Goal: Task Accomplishment & Management: Use online tool/utility

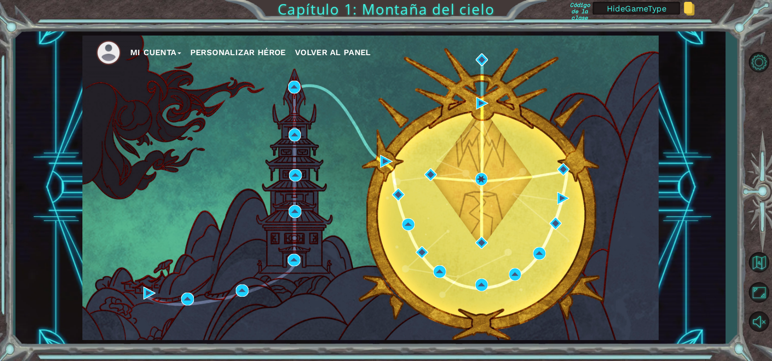
click at [141, 295] on div "Mi Cuenta Personalizar héroe Volver al panel" at bounding box center [370, 188] width 576 height 304
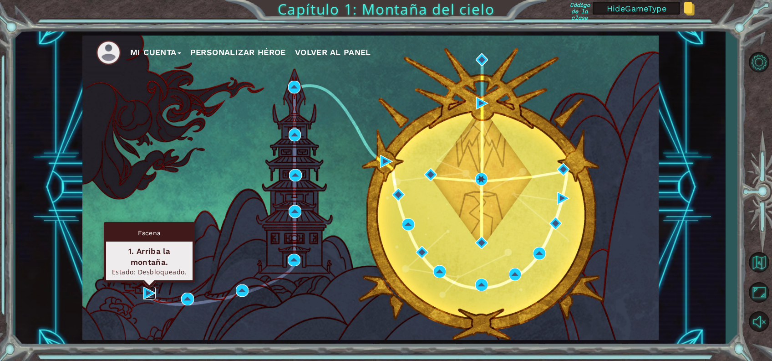
click at [143, 291] on img at bounding box center [149, 292] width 13 height 13
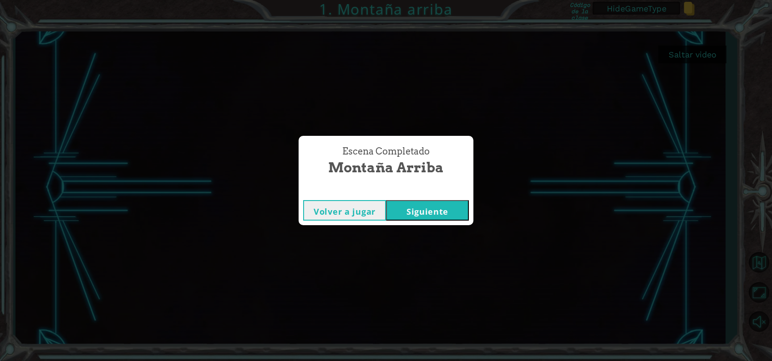
click at [435, 209] on button "Siguiente" at bounding box center [427, 210] width 83 height 20
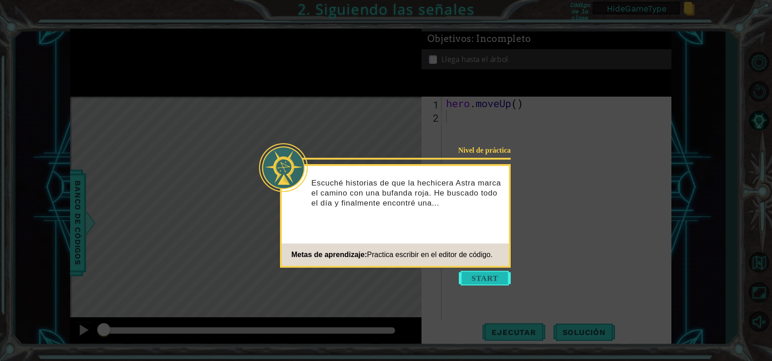
click at [482, 274] on button "Start" at bounding box center [485, 277] width 52 height 15
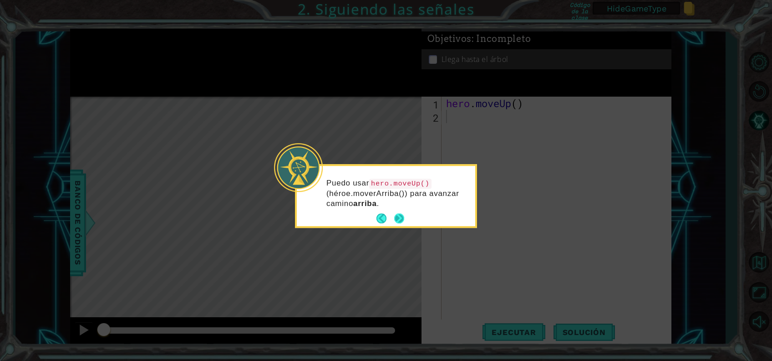
click at [397, 214] on button "Next" at bounding box center [399, 219] width 10 height 10
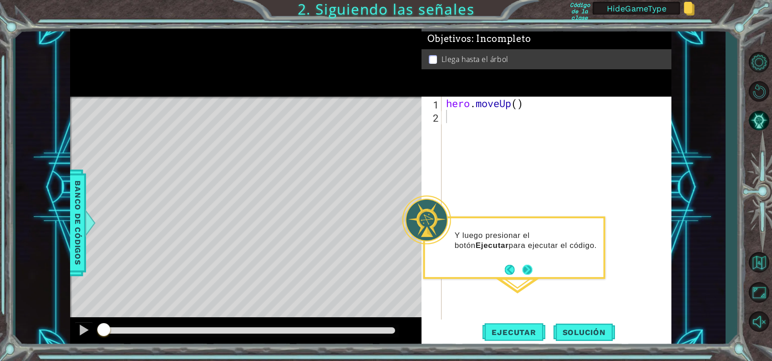
click at [532, 270] on button "Next" at bounding box center [528, 270] width 10 height 10
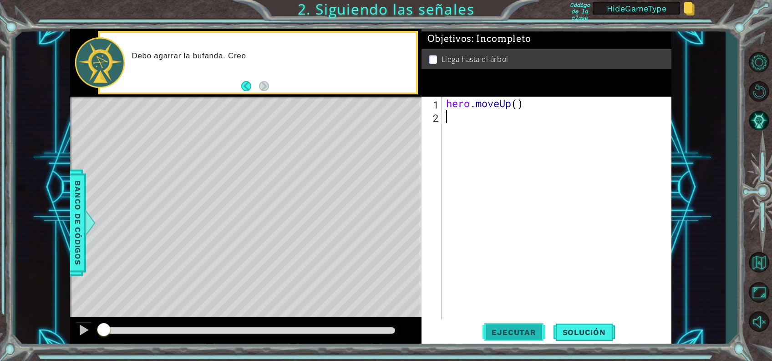
click at [516, 330] on span "Ejecutar" at bounding box center [514, 331] width 62 height 9
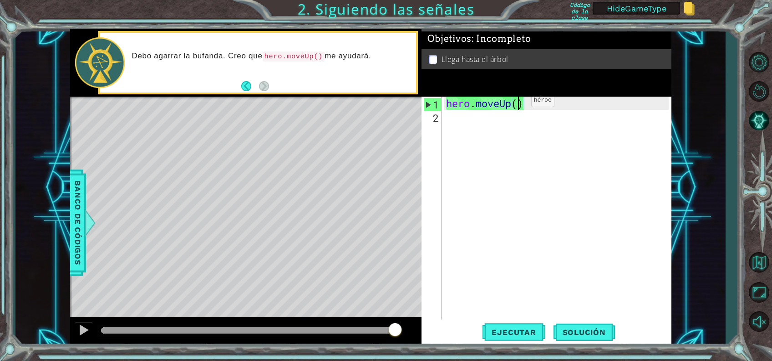
click at [517, 102] on div "hero . moveUp ( )" at bounding box center [558, 222] width 229 height 251
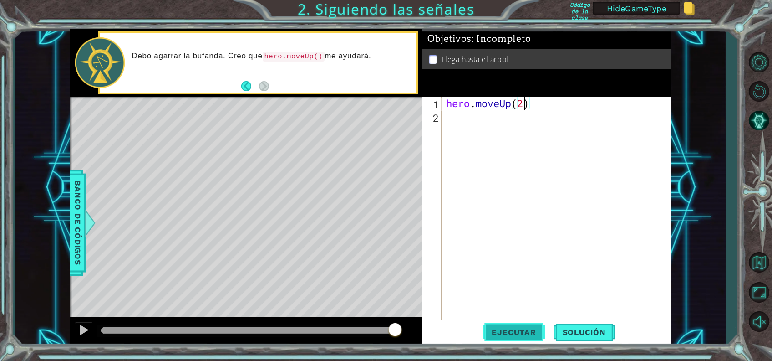
type textarea "hero.moveUp(2)"
click at [499, 326] on button "Ejecutar" at bounding box center [514, 331] width 62 height 25
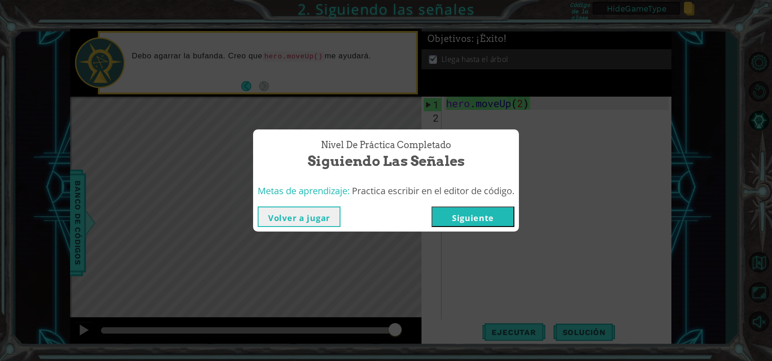
click at [470, 222] on button "Siguiente" at bounding box center [473, 216] width 83 height 20
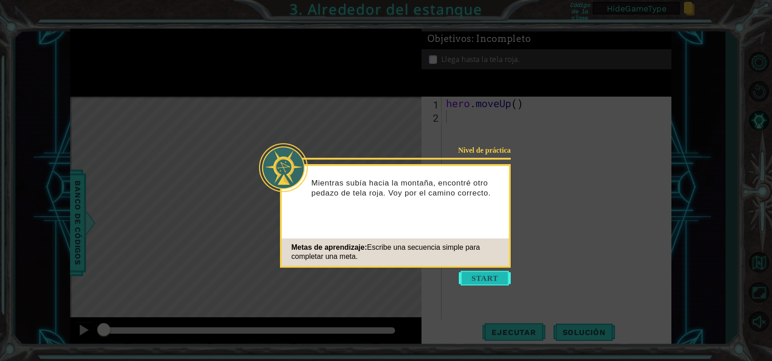
click at [484, 276] on button "Start" at bounding box center [485, 277] width 52 height 15
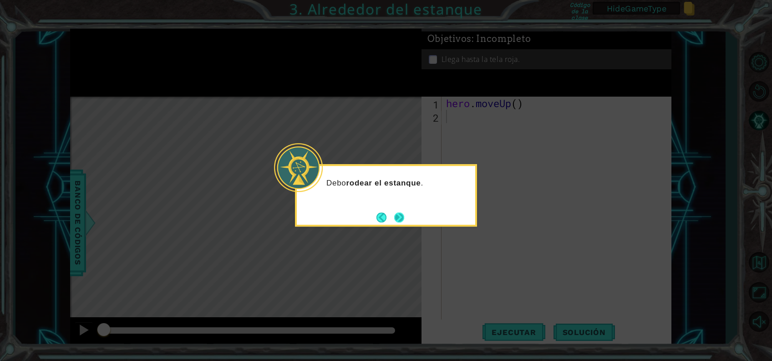
click at [397, 213] on button "Next" at bounding box center [399, 217] width 10 height 10
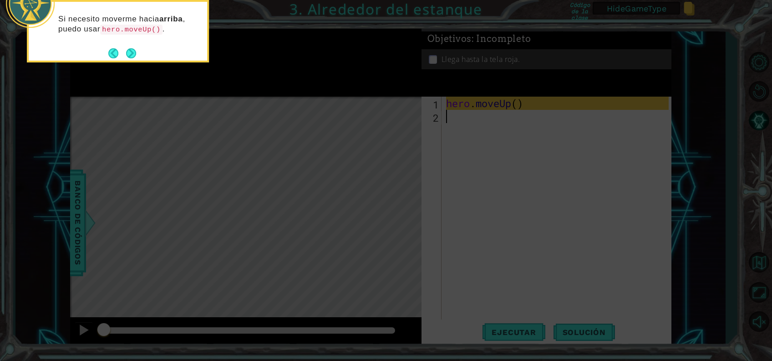
click at [397, 52] on icon at bounding box center [386, 53] width 772 height 613
click at [136, 55] on button "Next" at bounding box center [131, 53] width 10 height 10
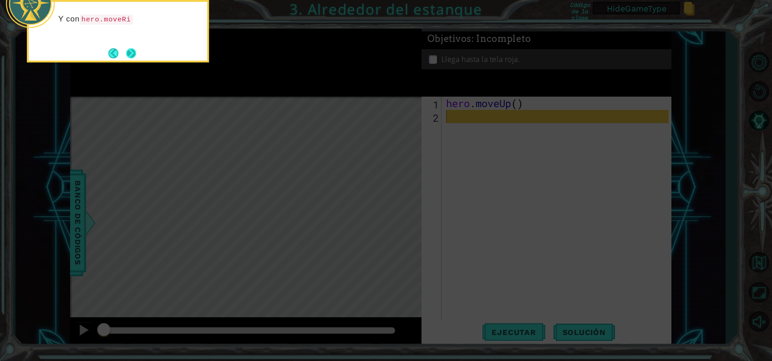
click at [132, 53] on button "Next" at bounding box center [131, 53] width 10 height 10
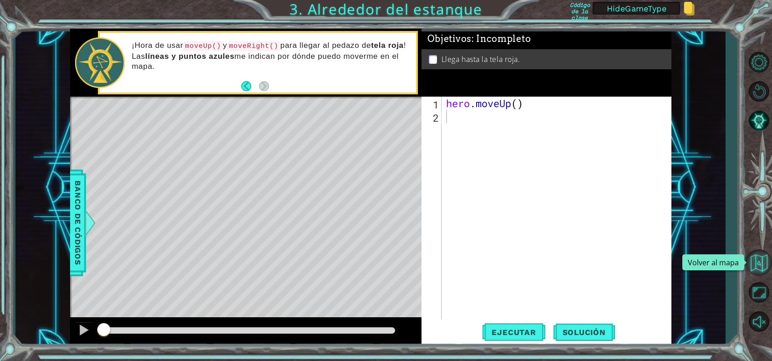
click at [763, 259] on button "Volver al mapa" at bounding box center [759, 262] width 26 height 26
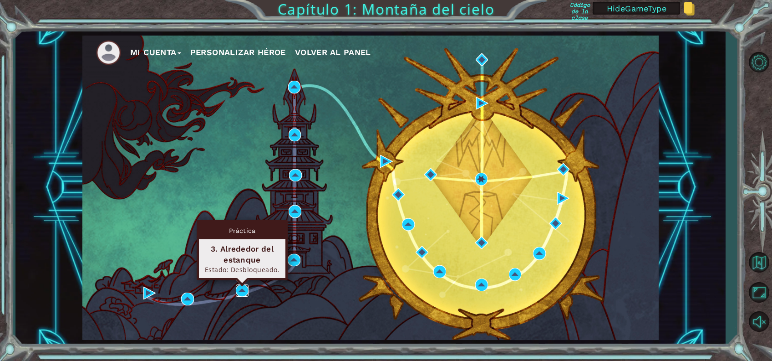
click at [246, 285] on img at bounding box center [242, 290] width 13 height 13
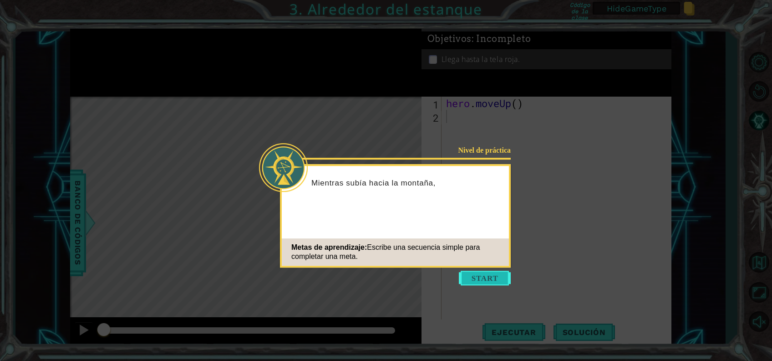
click at [490, 279] on button "Start" at bounding box center [485, 277] width 52 height 15
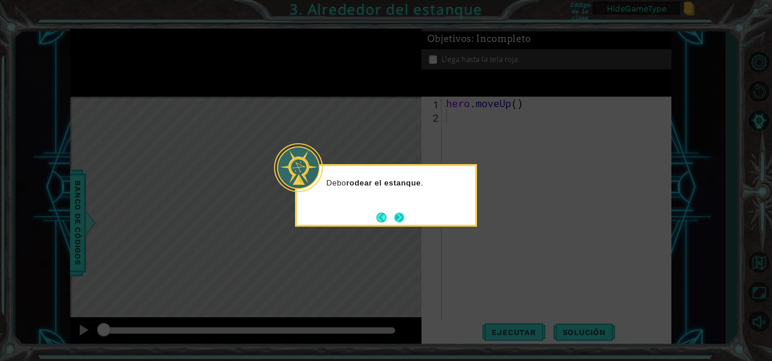
click at [398, 216] on button "Next" at bounding box center [399, 217] width 10 height 10
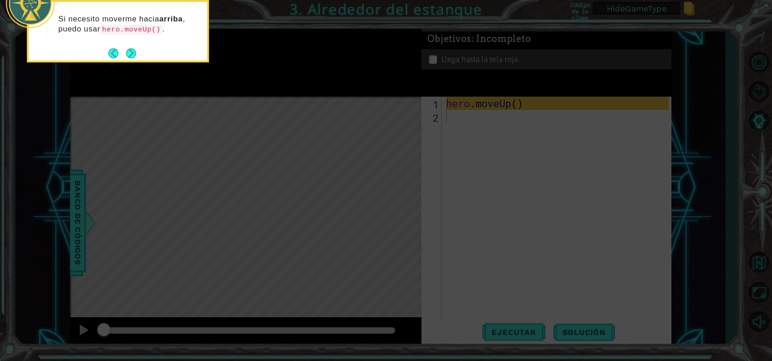
click at [763, 261] on icon at bounding box center [386, 53] width 772 height 613
click at [128, 53] on button "Next" at bounding box center [131, 53] width 10 height 10
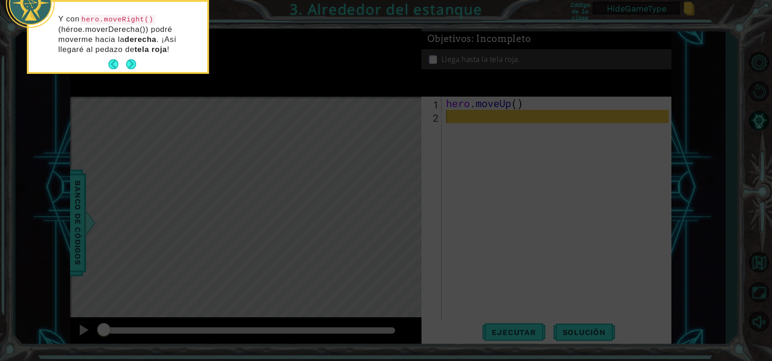
click at [767, 262] on icon at bounding box center [386, 53] width 772 height 613
click at [130, 64] on button "Next" at bounding box center [131, 64] width 10 height 10
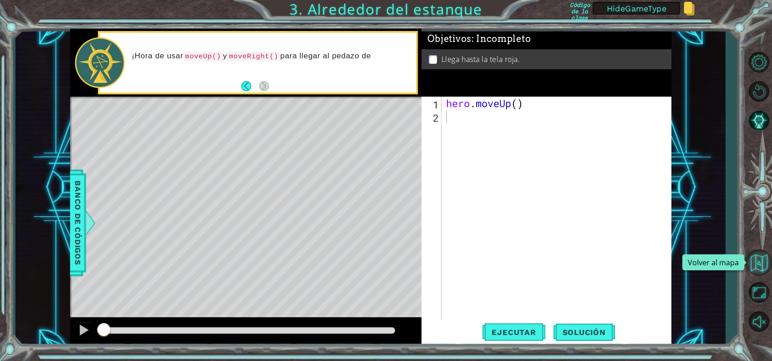
click at [765, 259] on button "Volver al mapa" at bounding box center [759, 262] width 26 height 26
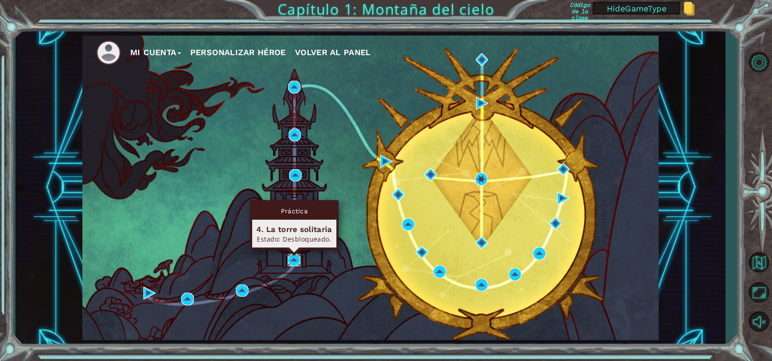
click at [295, 260] on img at bounding box center [294, 260] width 13 height 13
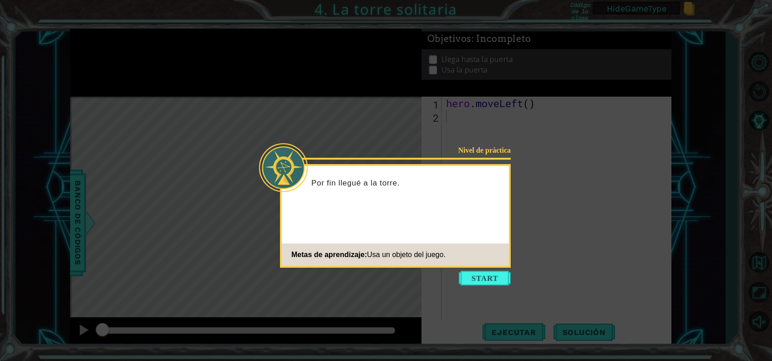
click at [487, 268] on icon at bounding box center [386, 180] width 772 height 361
click at [490, 277] on button "Start" at bounding box center [485, 277] width 52 height 15
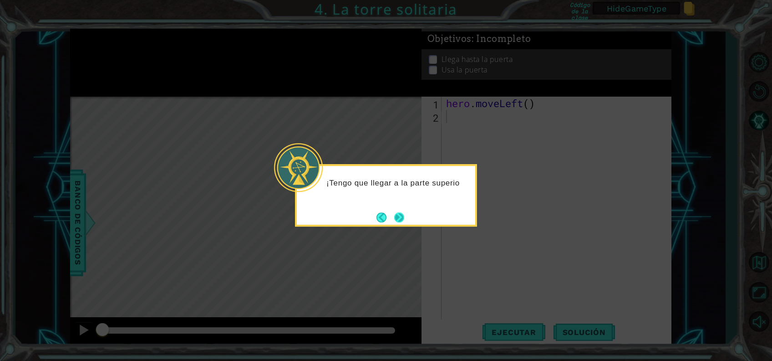
click at [398, 219] on button "Next" at bounding box center [399, 217] width 10 height 10
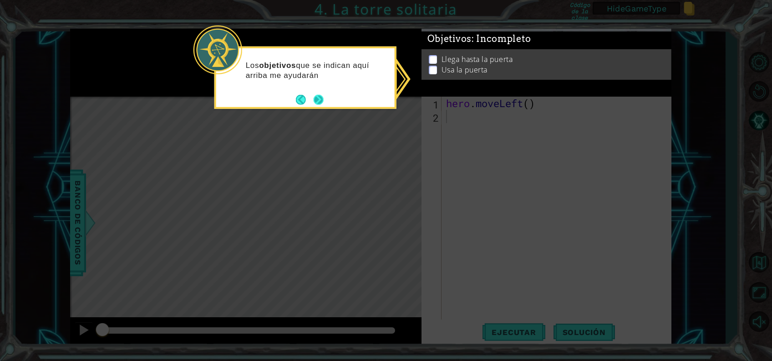
click at [322, 93] on footer at bounding box center [310, 99] width 28 height 14
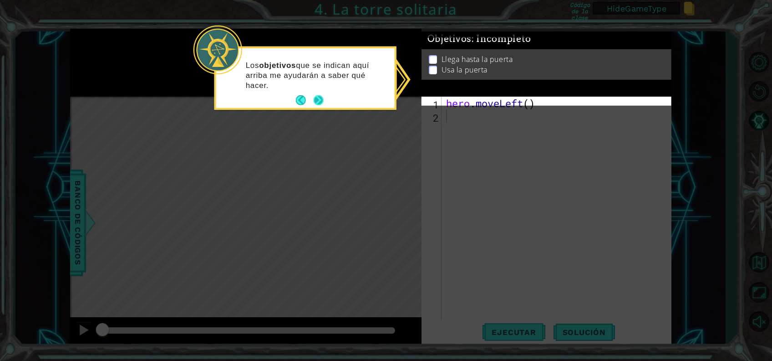
click at [314, 95] on button "Next" at bounding box center [319, 100] width 10 height 10
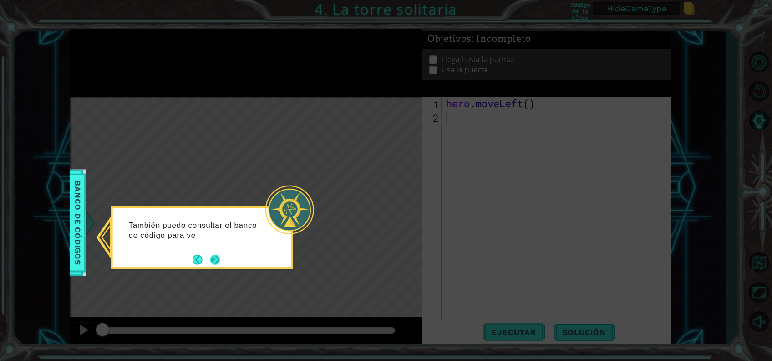
click at [211, 257] on button "Next" at bounding box center [215, 259] width 10 height 10
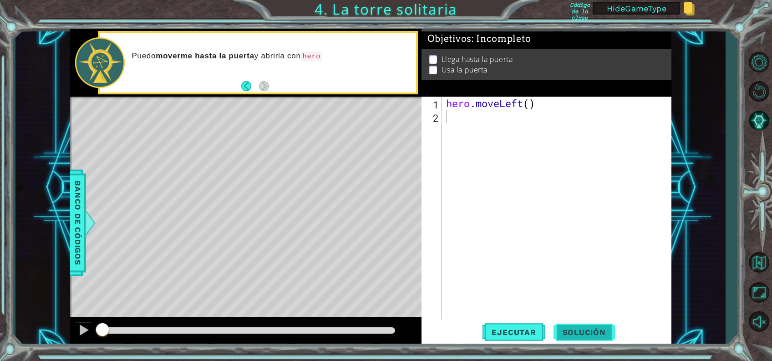
click at [566, 336] on span "Solución" at bounding box center [584, 331] width 61 height 9
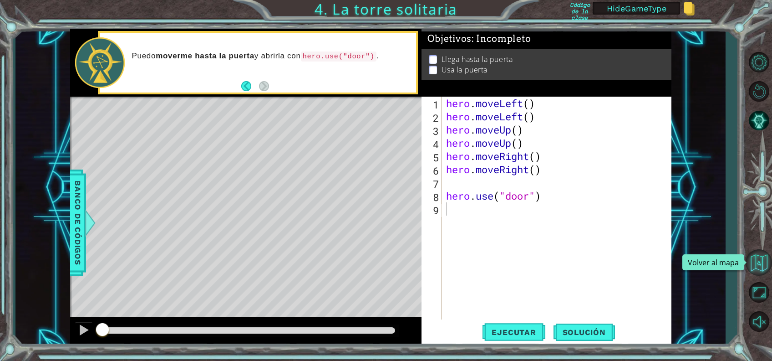
click at [766, 258] on button "Volver al mapa" at bounding box center [759, 262] width 26 height 26
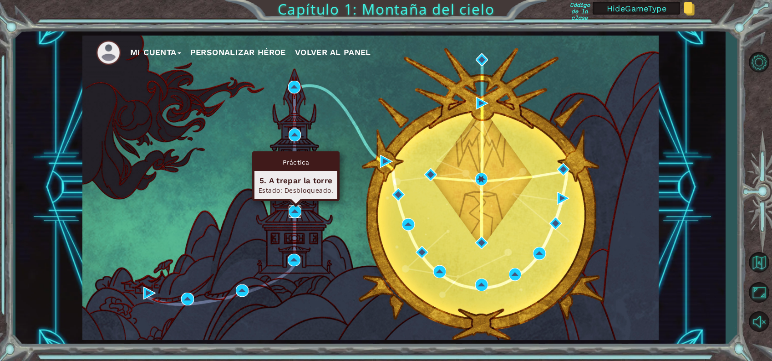
click at [295, 214] on img at bounding box center [295, 211] width 13 height 13
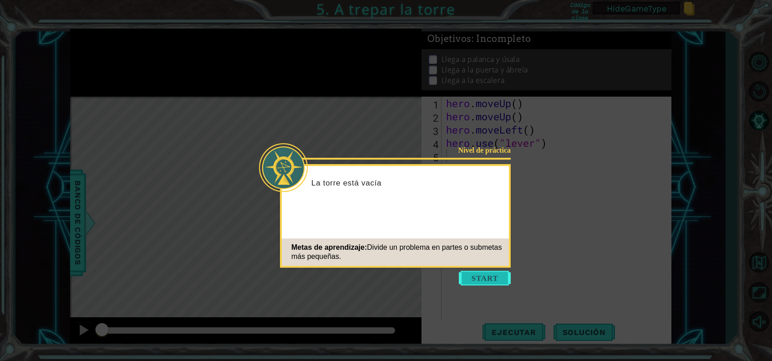
click at [490, 275] on button "Start" at bounding box center [485, 277] width 52 height 15
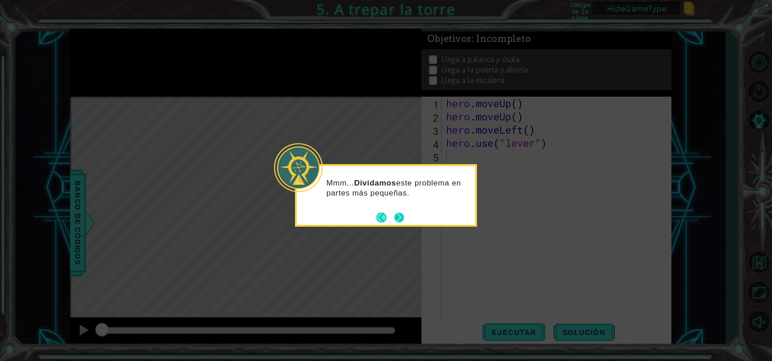
click at [396, 214] on button "Next" at bounding box center [399, 217] width 10 height 10
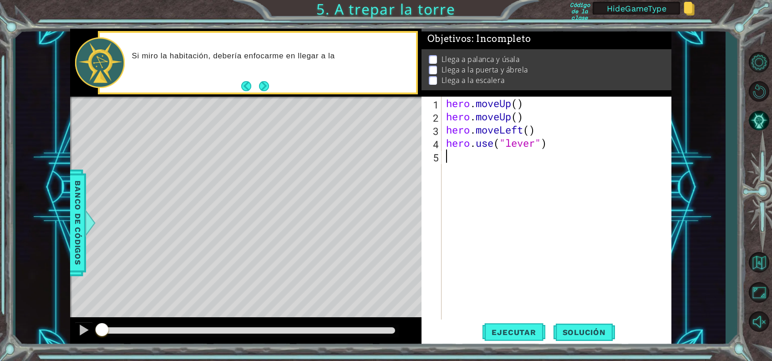
click at [259, 80] on footer at bounding box center [255, 86] width 28 height 14
click at [260, 81] on button "Next" at bounding box center [264, 86] width 10 height 10
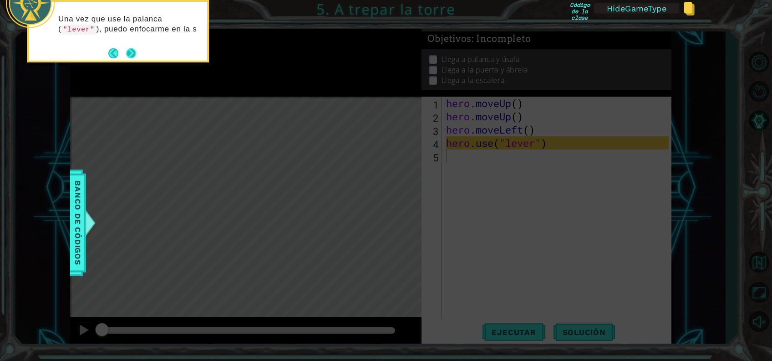
click at [130, 49] on button "Next" at bounding box center [131, 53] width 10 height 10
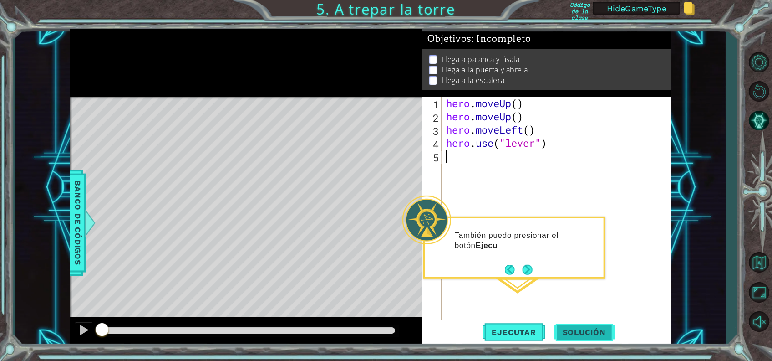
click at [575, 328] on span "Solución" at bounding box center [584, 331] width 61 height 9
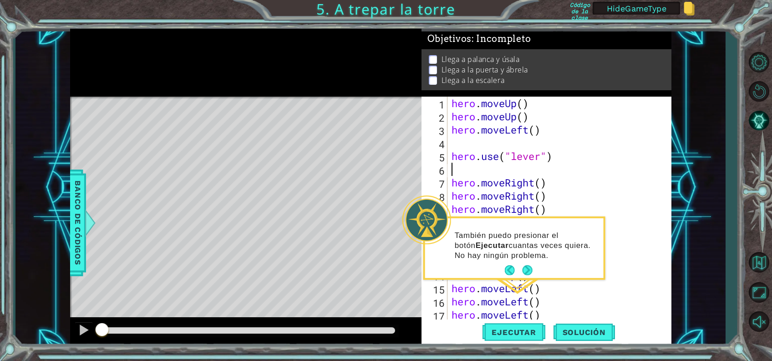
click at [632, 167] on div "hero . moveUp ( ) hero . moveUp ( ) hero . moveLeft ( ) hero . use ( "lever" ) …" at bounding box center [557, 222] width 214 height 251
click at [523, 268] on button "Next" at bounding box center [528, 270] width 10 height 10
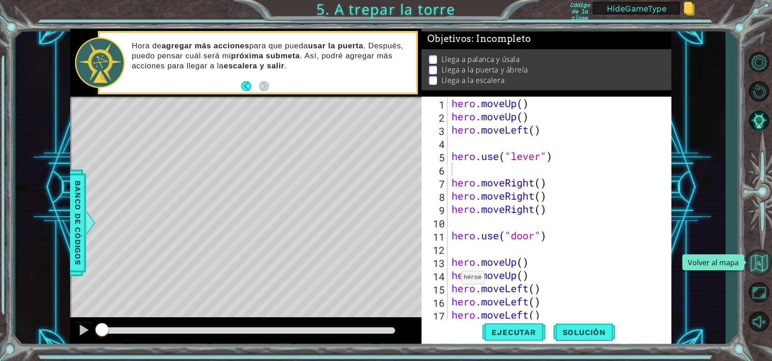
click at [757, 265] on button "Volver al mapa" at bounding box center [759, 262] width 26 height 26
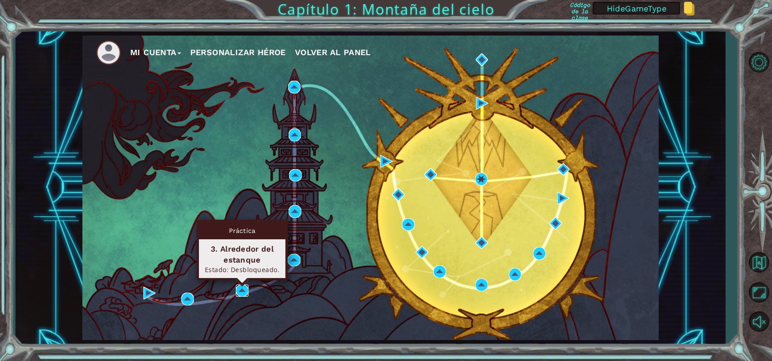
click at [244, 288] on img at bounding box center [242, 290] width 13 height 13
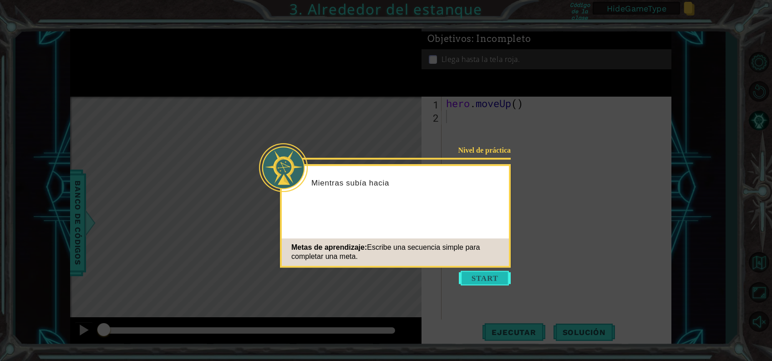
click at [503, 273] on button "Start" at bounding box center [485, 277] width 52 height 15
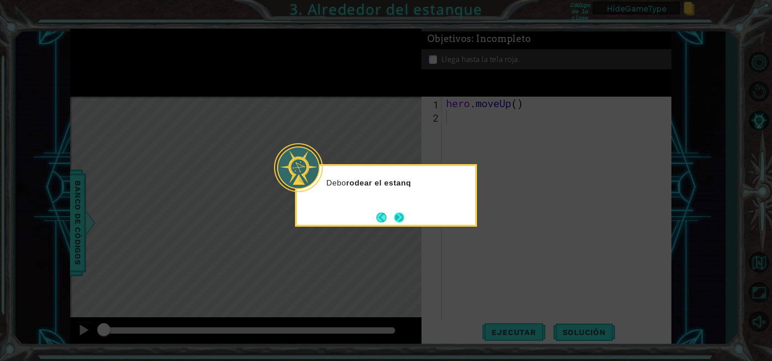
click at [401, 212] on button "Next" at bounding box center [399, 217] width 10 height 10
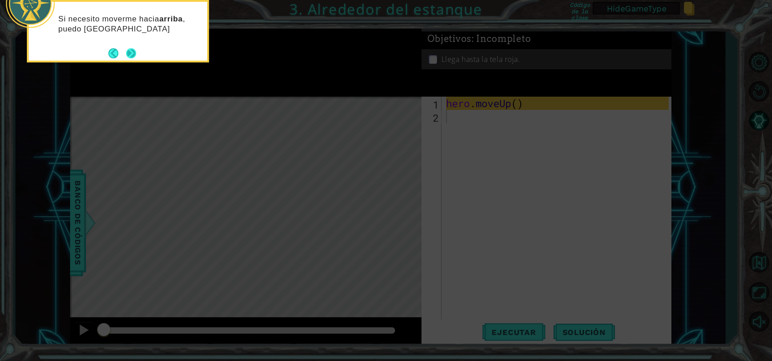
click at [130, 52] on button "Next" at bounding box center [131, 53] width 10 height 10
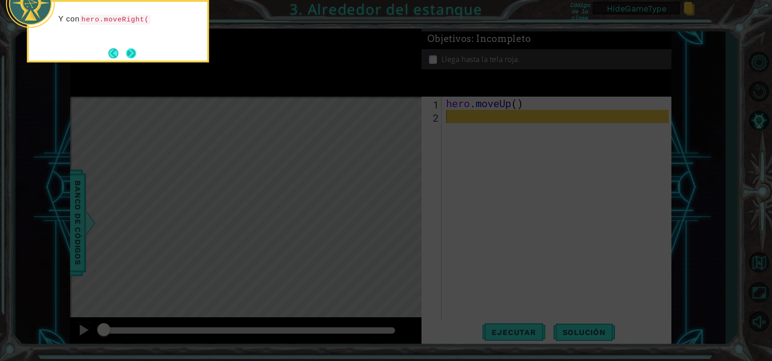
click at [129, 48] on button "Next" at bounding box center [131, 53] width 10 height 10
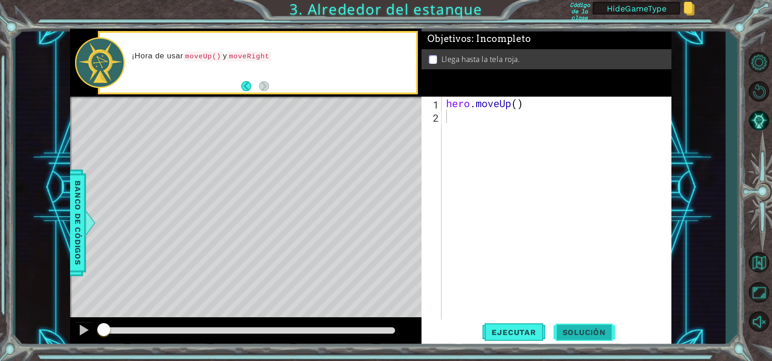
click at [601, 321] on button "Solución" at bounding box center [584, 331] width 61 height 25
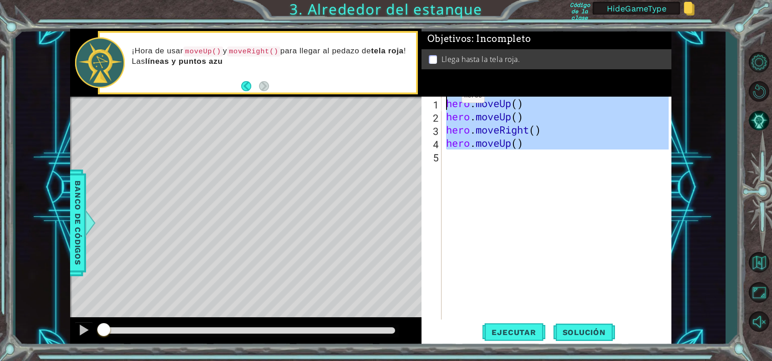
drag, startPoint x: 572, startPoint y: 179, endPoint x: 433, endPoint y: 73, distance: 174.8
click at [433, 73] on div "Objetivos : Incompleto Llega hasta la tela roja. 1 2 3 4 5 hero . moveUp ( ) he…" at bounding box center [547, 187] width 250 height 317
type textarea "hero.moveUp() hero.moveUp()"
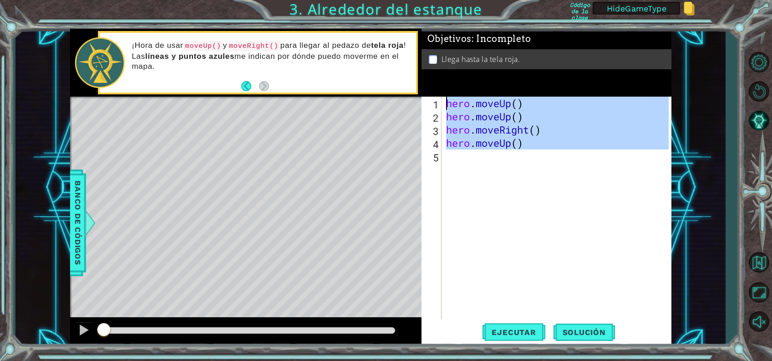
click at [58, 93] on div "1 ההההההההההההההההההההההההההההההההההההההההההההההההההההההההההההההההההההההההההההה…" at bounding box center [370, 187] width 710 height 317
click at [757, 257] on button "Volver al mapa" at bounding box center [759, 262] width 26 height 26
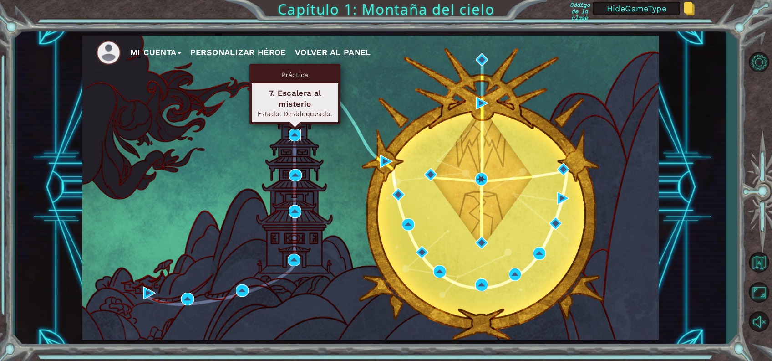
click at [295, 136] on img at bounding box center [295, 134] width 13 height 13
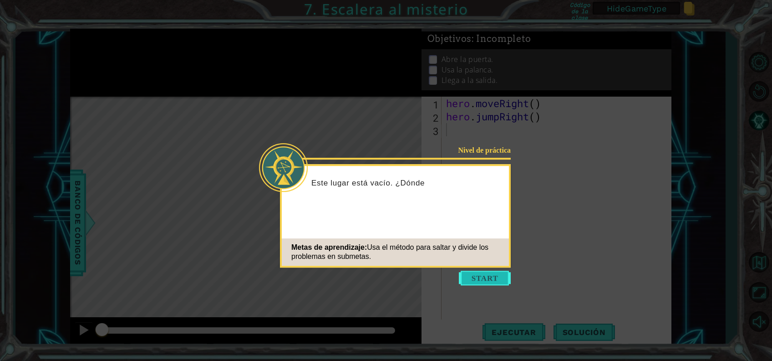
click at [484, 273] on button "Start" at bounding box center [485, 277] width 52 height 15
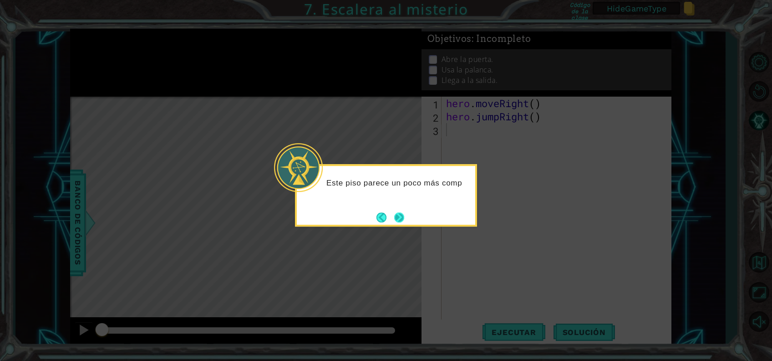
click at [397, 213] on button "Next" at bounding box center [399, 217] width 10 height 10
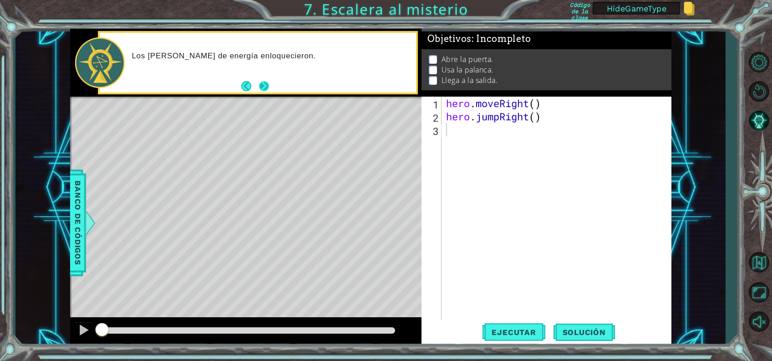
click at [265, 84] on button "Next" at bounding box center [264, 86] width 10 height 10
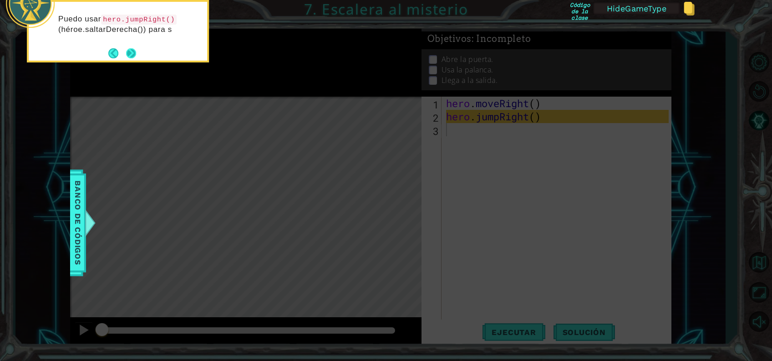
click at [130, 51] on button "Next" at bounding box center [131, 53] width 10 height 10
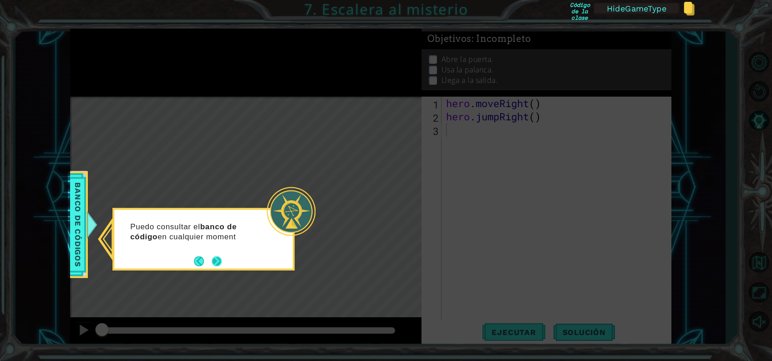
click at [212, 258] on button "Next" at bounding box center [217, 261] width 10 height 10
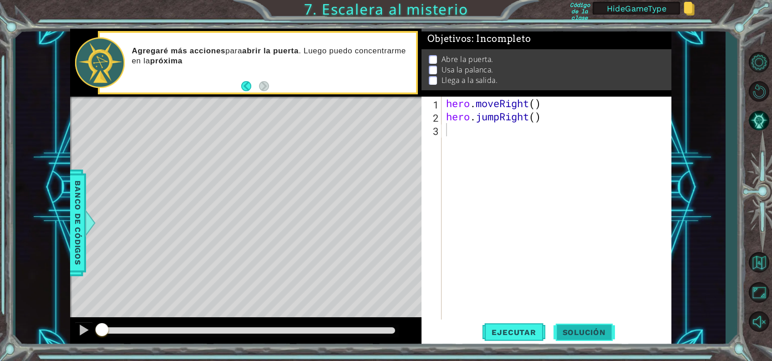
click at [571, 326] on button "Solución" at bounding box center [584, 331] width 61 height 25
type textarea "hero.moveRight(2)"
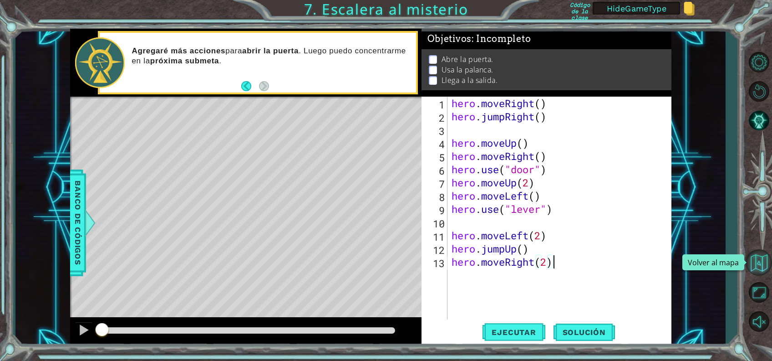
click at [759, 252] on button "Volver al mapa" at bounding box center [759, 262] width 26 height 26
